Goal: Task Accomplishment & Management: Manage account settings

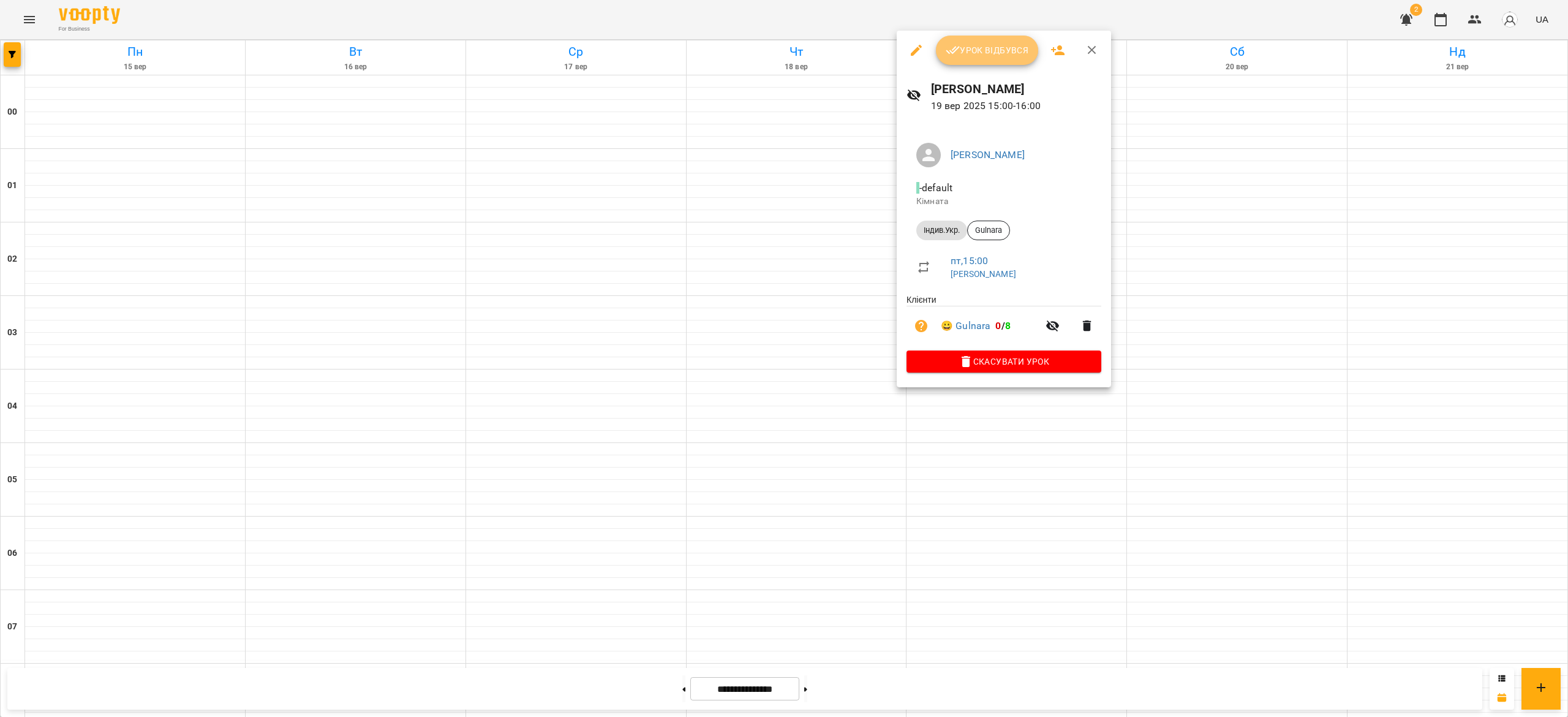
click at [968, 46] on span "Урок відбувся" at bounding box center [988, 49] width 84 height 14
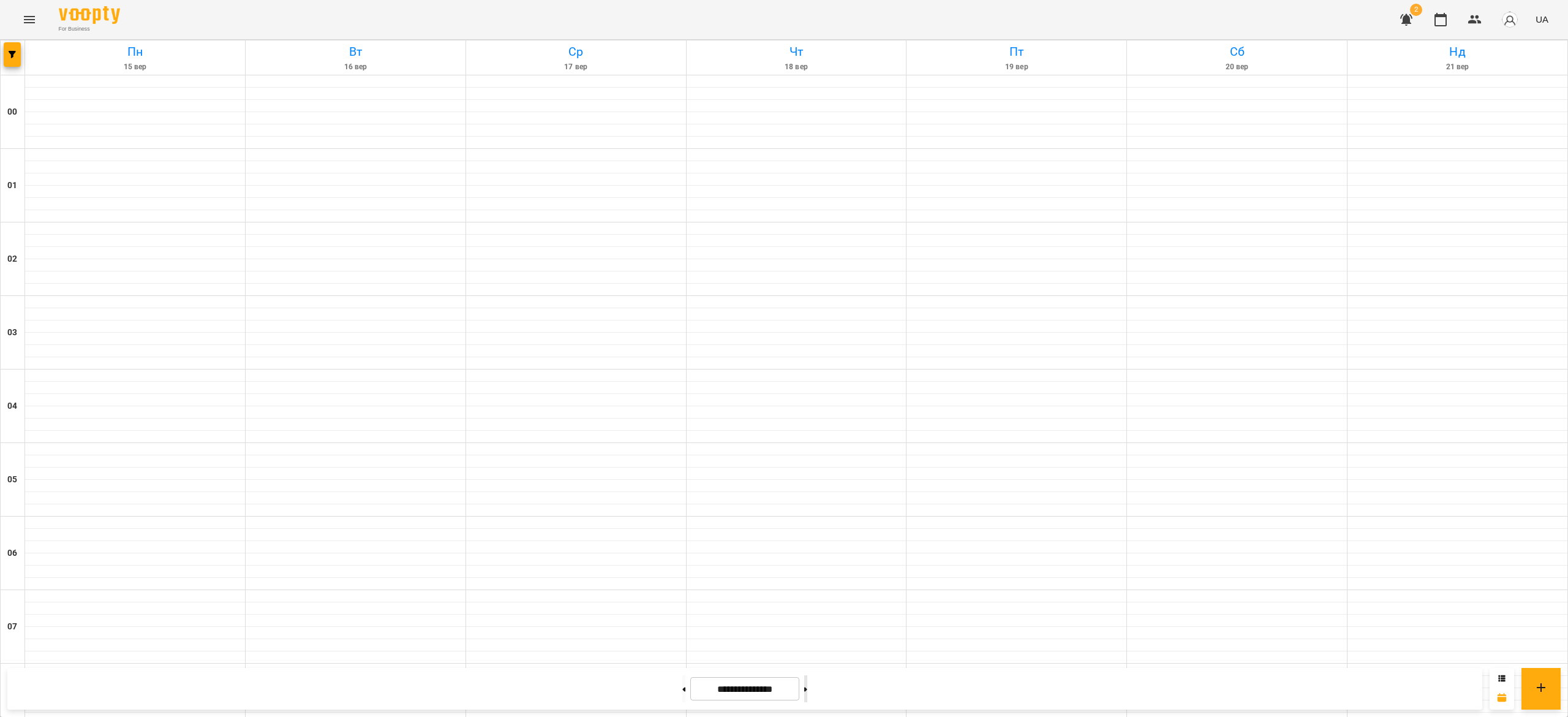
click at [807, 681] on button at bounding box center [805, 689] width 3 height 27
type input "**********"
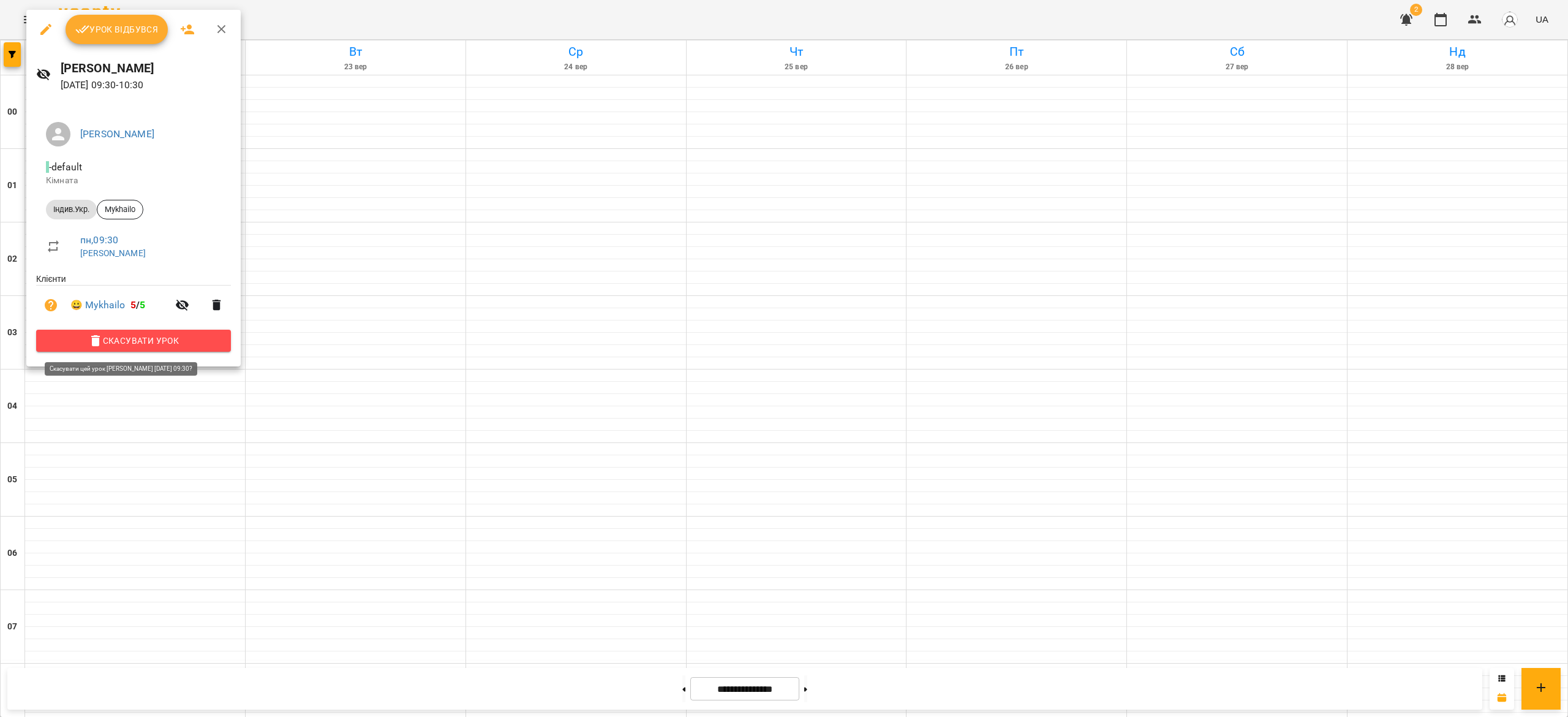
click at [179, 339] on span "Скасувати Урок" at bounding box center [133, 340] width 175 height 14
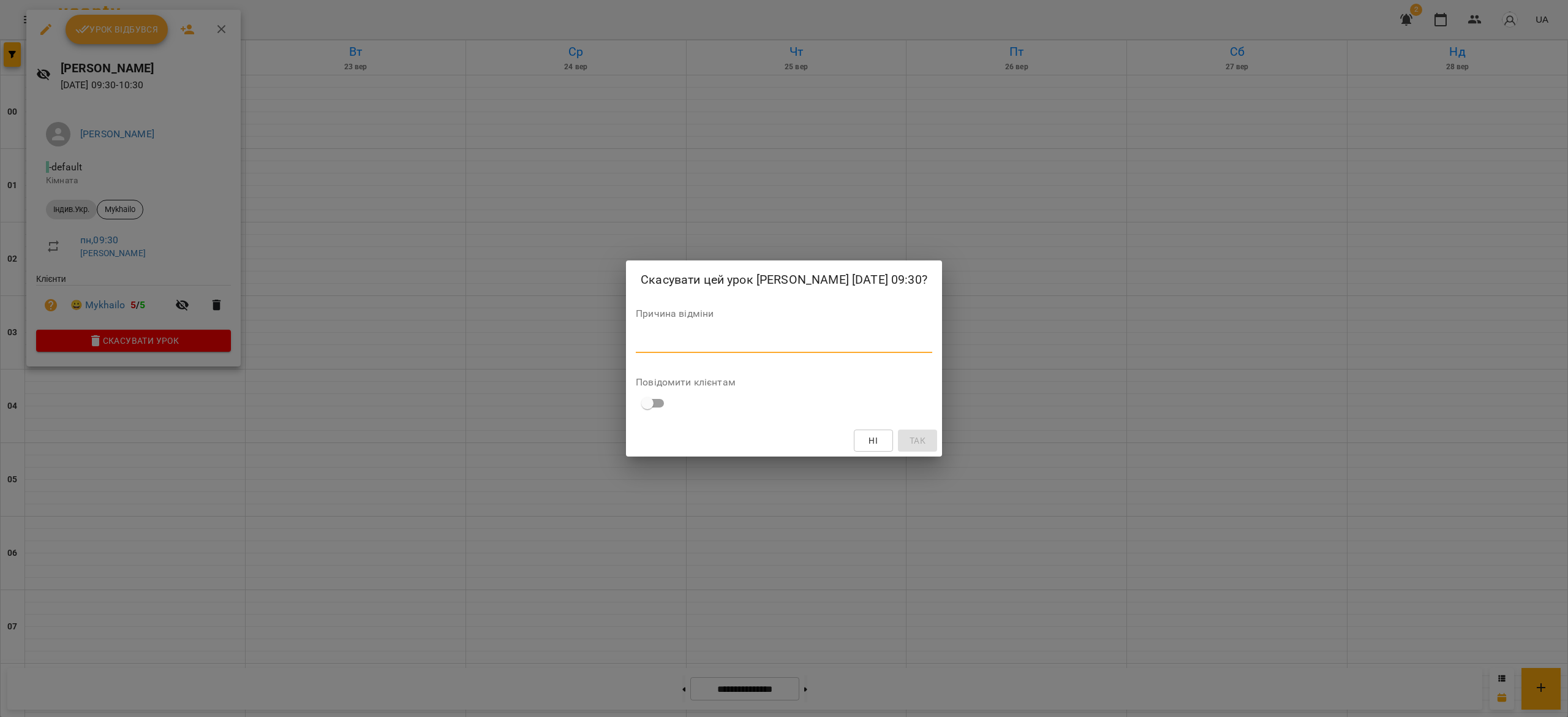
click at [804, 349] on textarea at bounding box center [784, 343] width 296 height 11
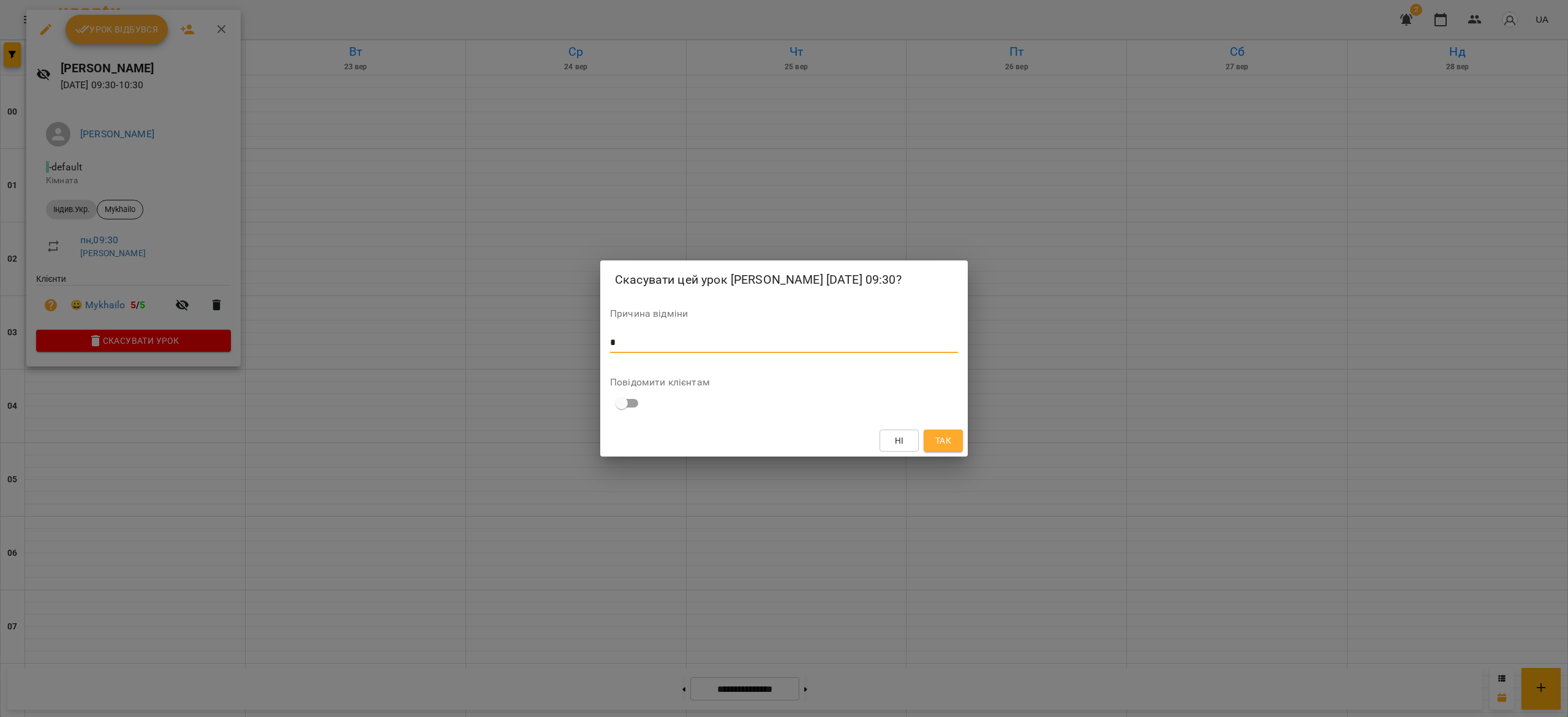
type textarea "*"
click at [954, 450] on button "Так" at bounding box center [943, 440] width 39 height 22
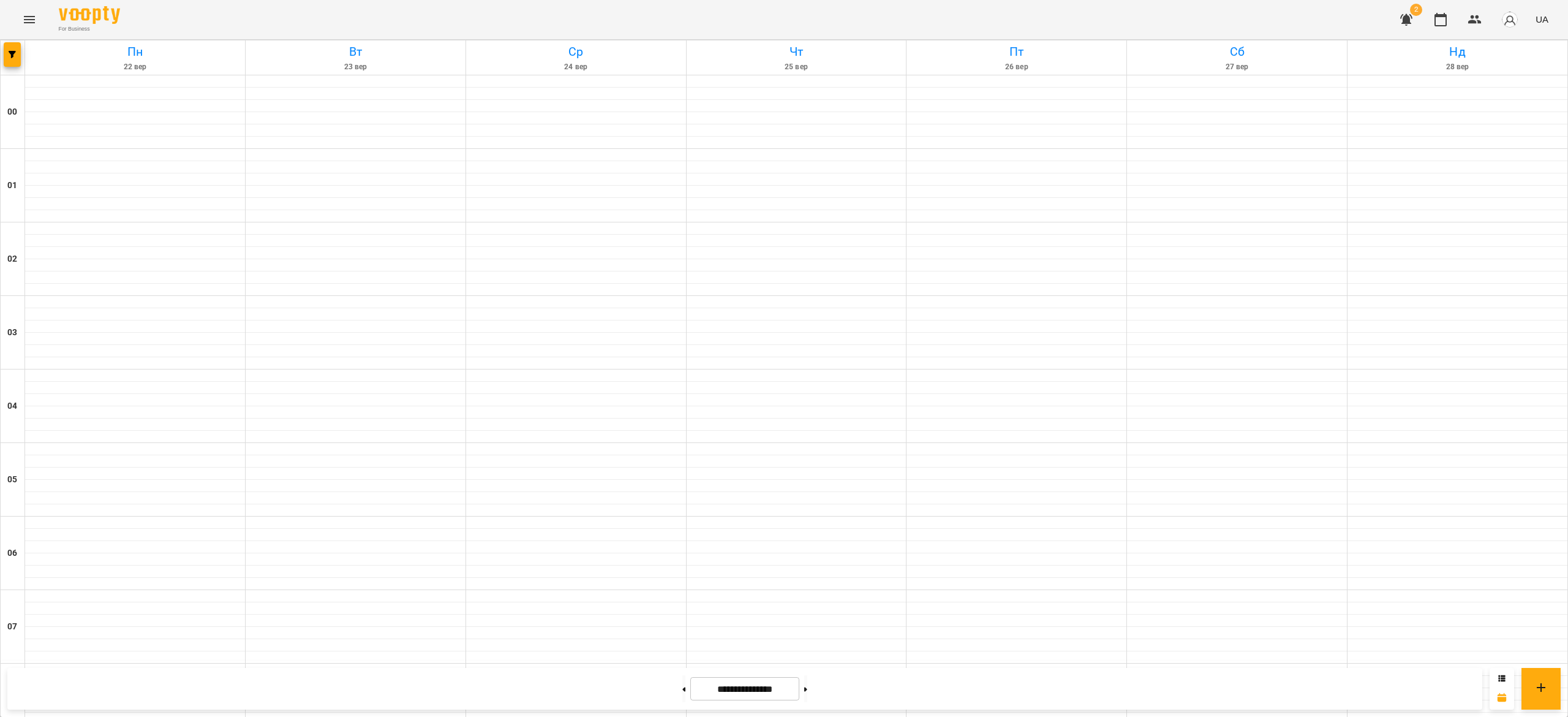
scroll to position [793, 0]
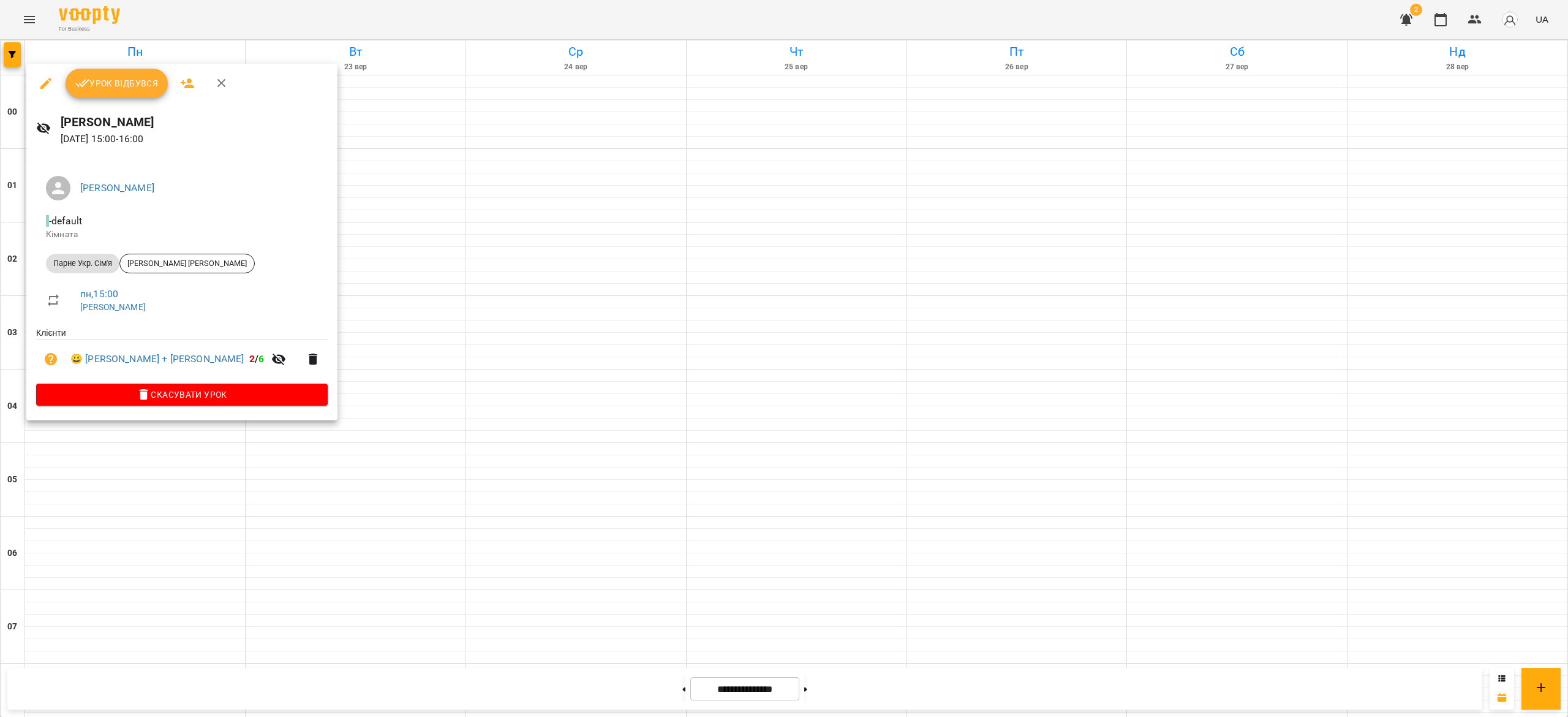
click at [186, 391] on span "Скасувати Урок" at bounding box center [181, 394] width 272 height 14
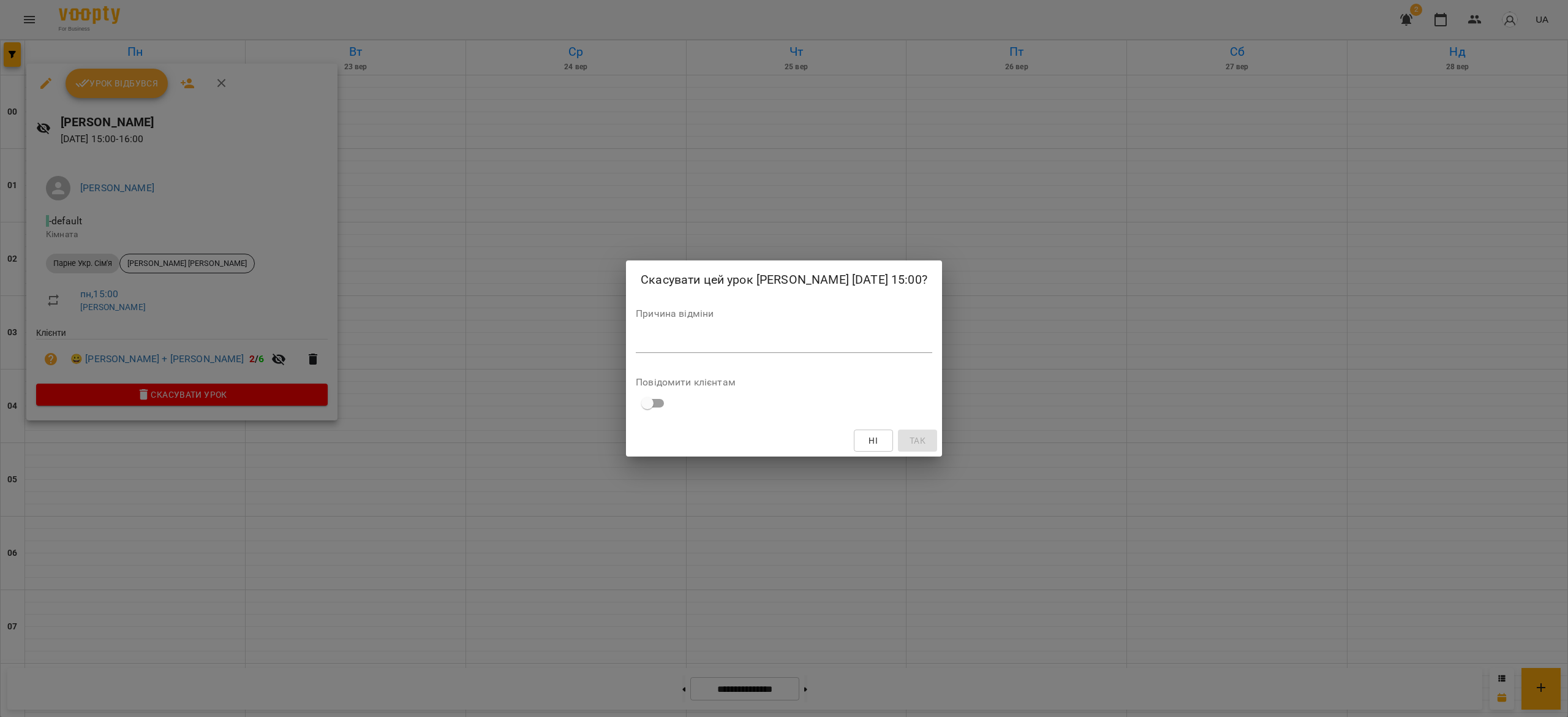
click at [823, 345] on div "*" at bounding box center [784, 343] width 296 height 20
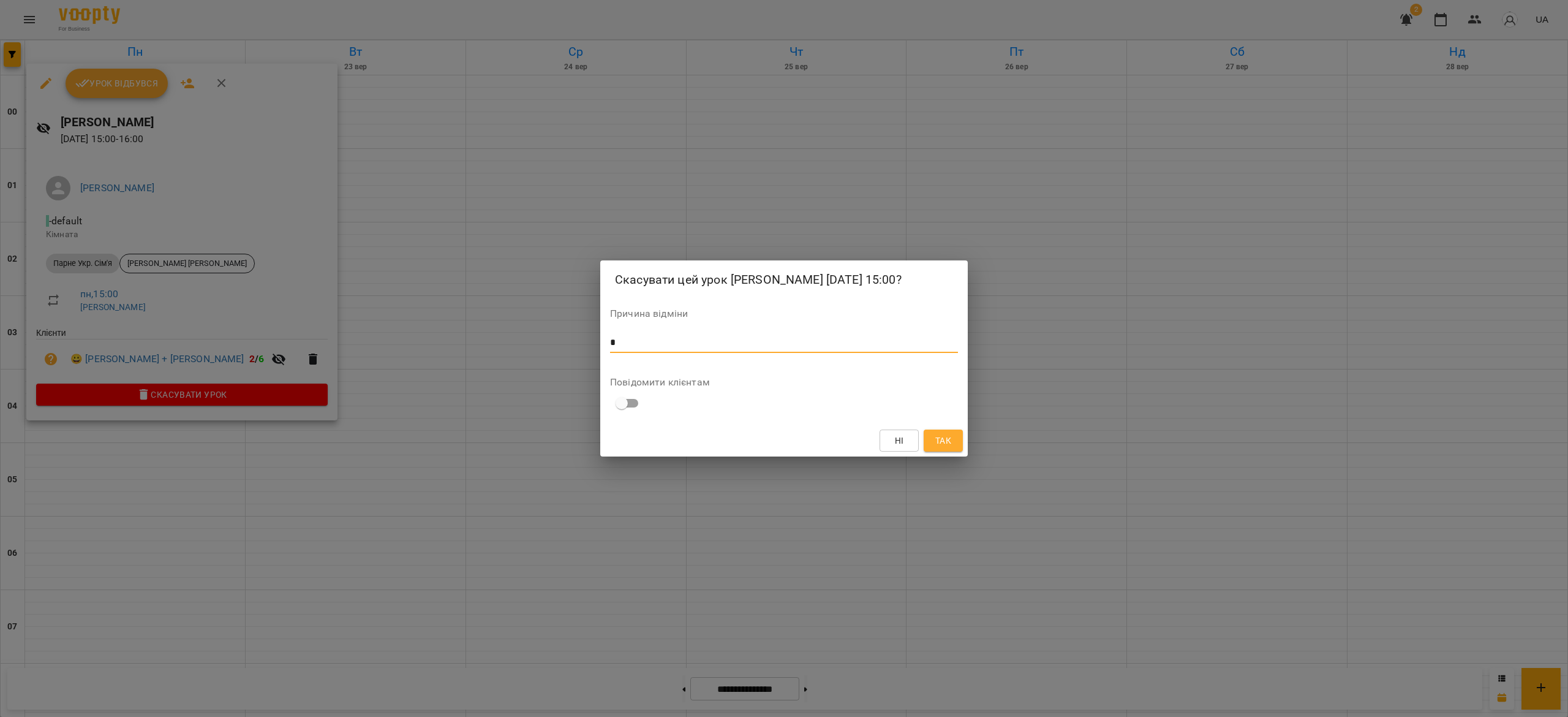
type textarea "*"
click at [956, 451] on button "Так" at bounding box center [943, 440] width 39 height 22
